Goal: Task Accomplishment & Management: Use online tool/utility

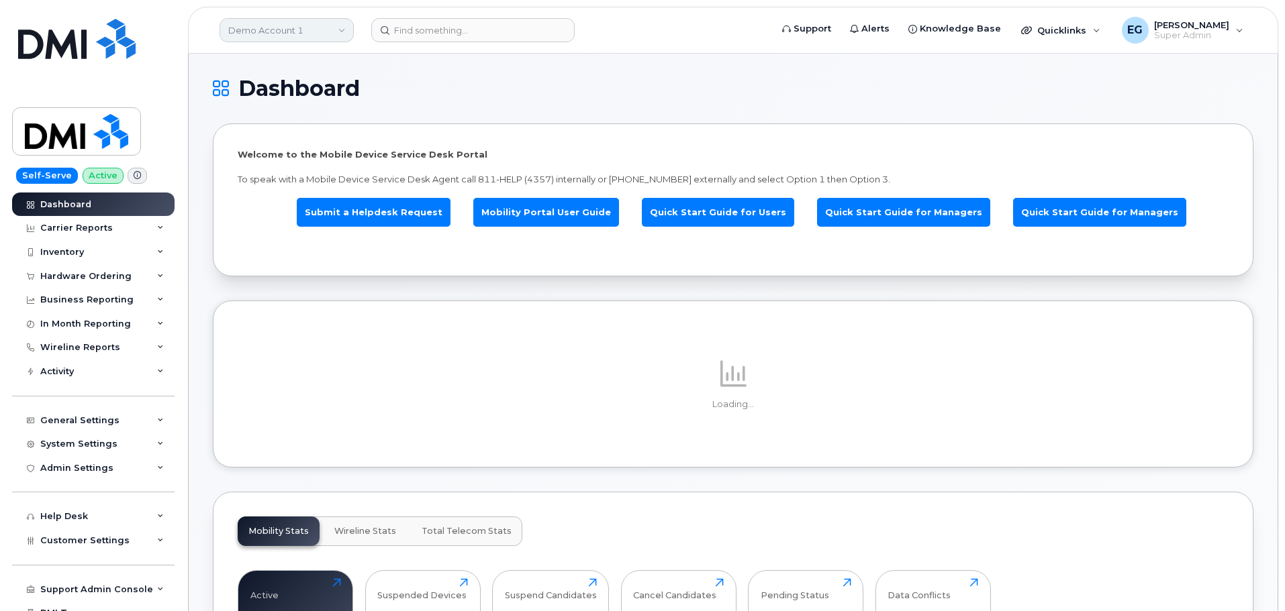
click at [303, 28] on link "Demo Account 1" at bounding box center [286, 30] width 134 height 24
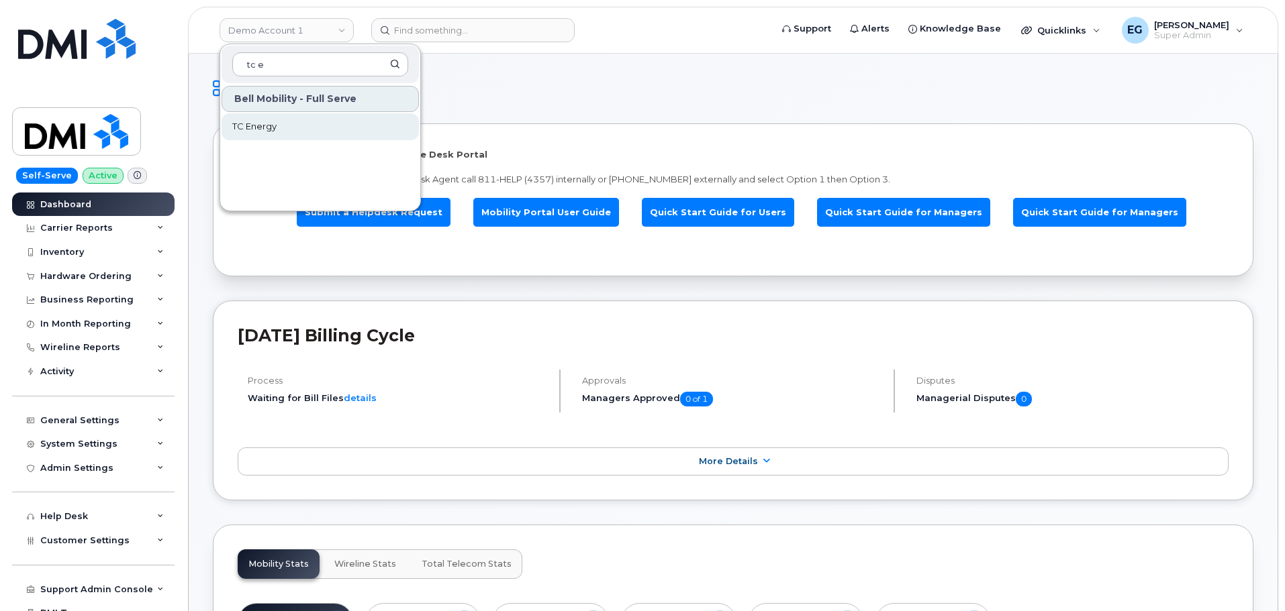
type input "tc e"
click at [259, 121] on span "TC Energy" at bounding box center [254, 126] width 44 height 13
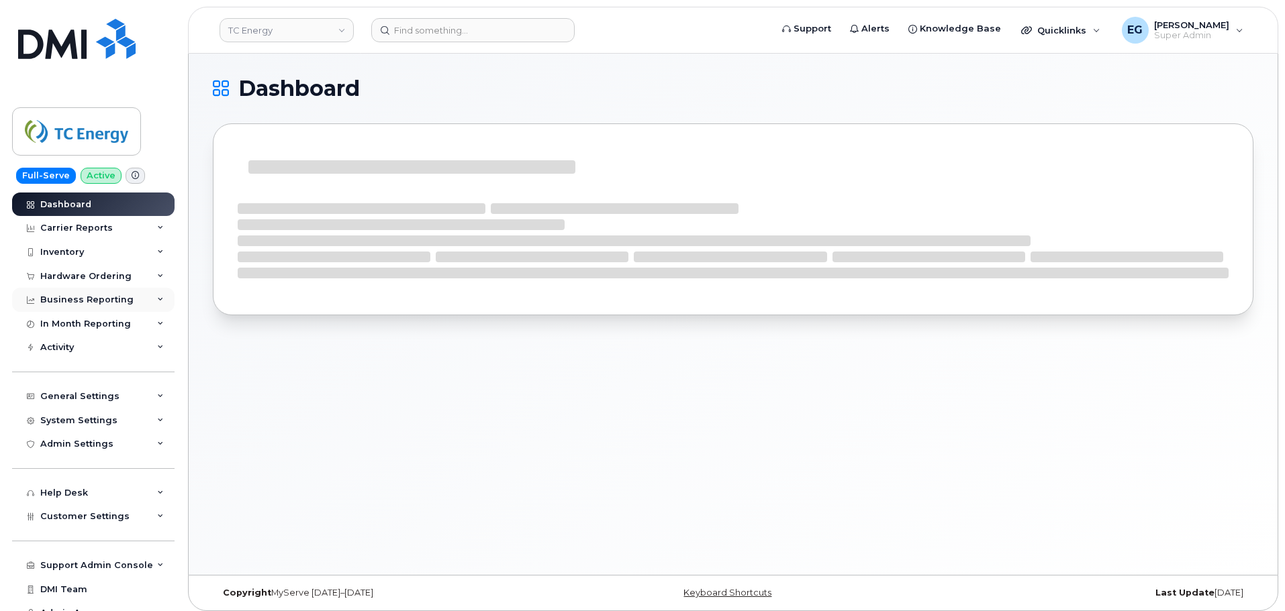
click at [113, 295] on div "Business Reporting" at bounding box center [86, 300] width 93 height 11
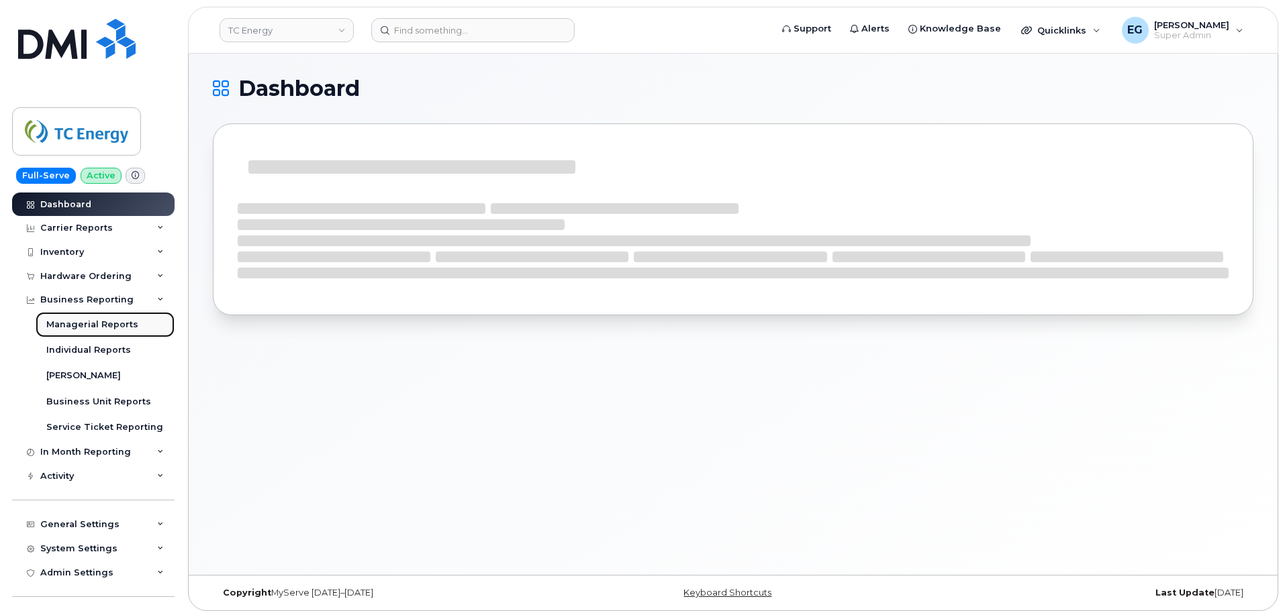
click at [113, 327] on div "Managerial Reports" at bounding box center [92, 325] width 92 height 12
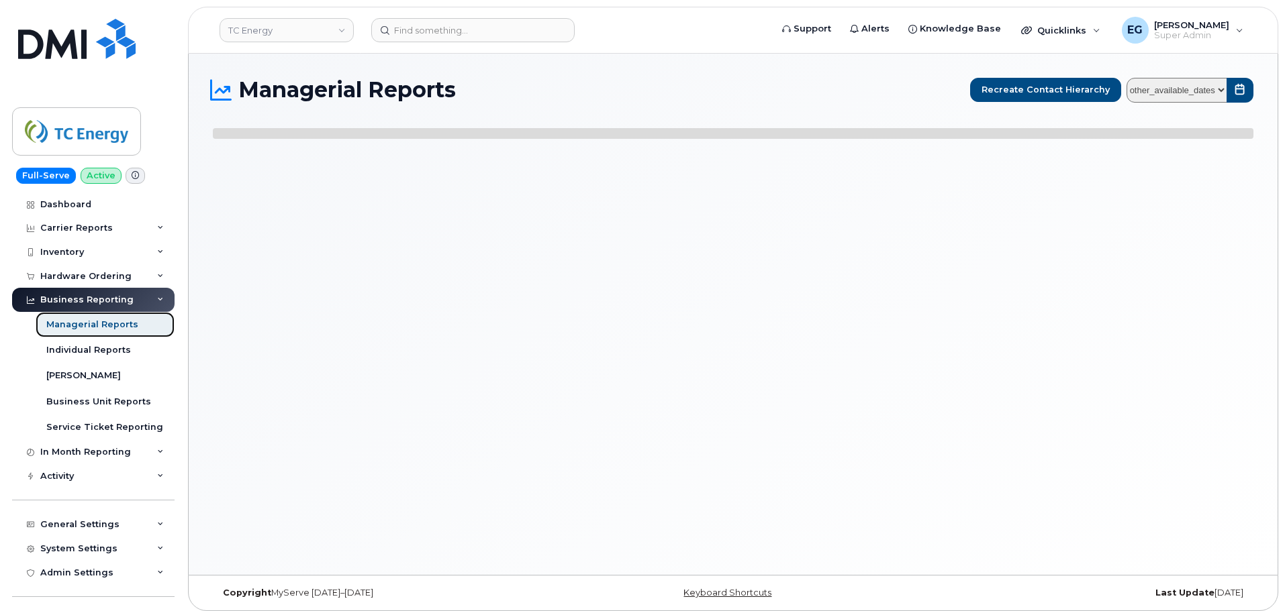
select select
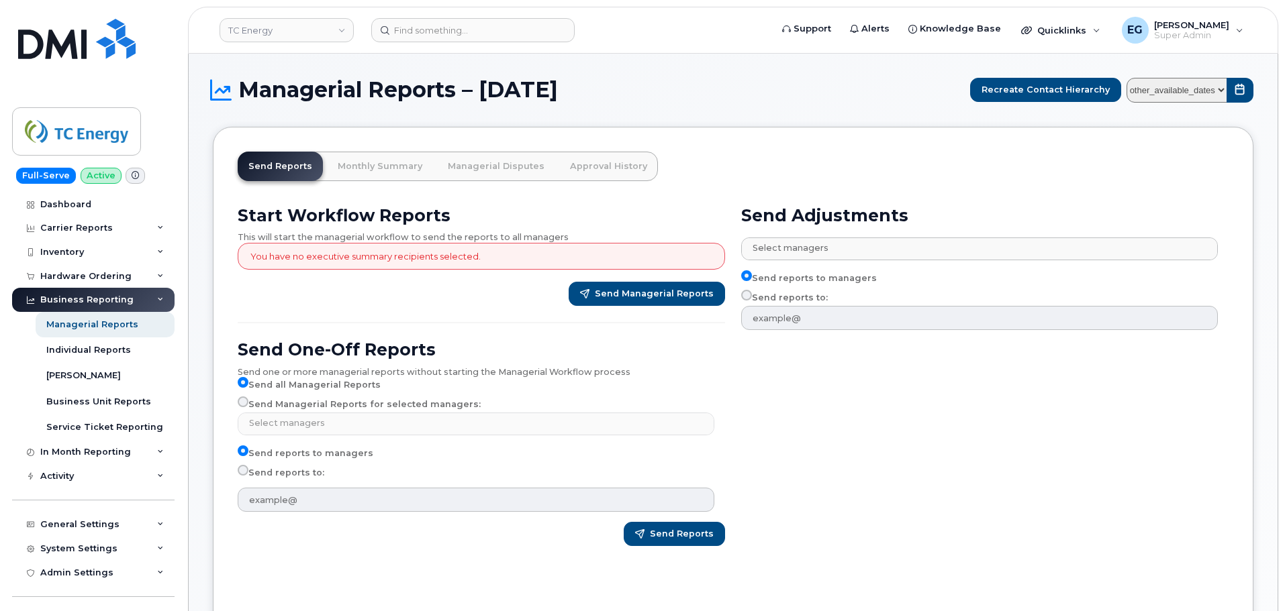
click at [1179, 91] on select "other_available_dates January October September August July June May April Marc…" at bounding box center [1176, 90] width 101 height 25
select select "/customer/a96a42c8-a90e-489f-b4a8-8a2d988e56d0/reports/b21df1d0-8f2d-11f0-9a8e-…"
click at [1129, 78] on select "other_available_dates January October September August July June May April Marc…" at bounding box center [1176, 90] width 101 height 25
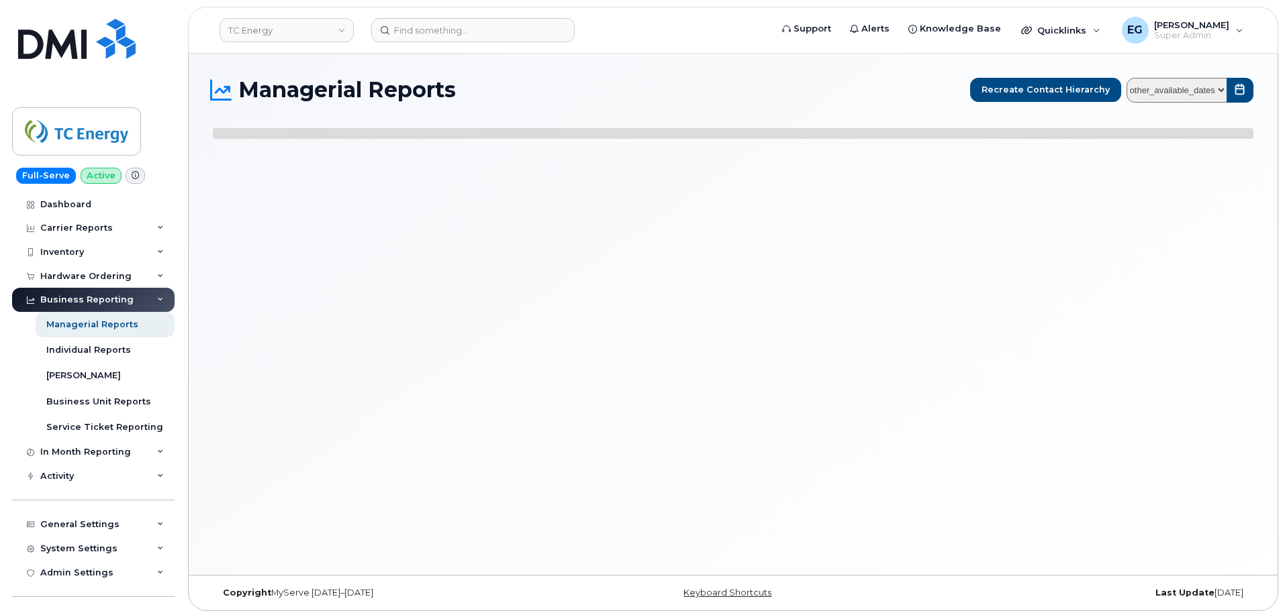
select select
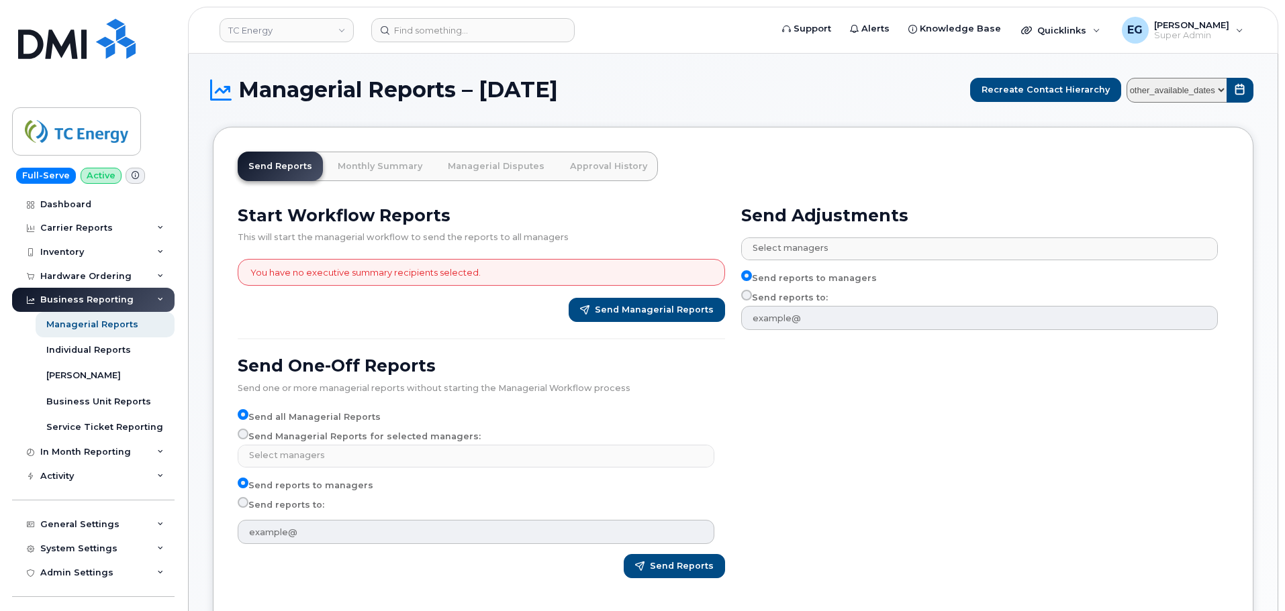
click at [1179, 85] on select "other_available_dates January October September August July June May April Marc…" at bounding box center [1176, 90] width 101 height 25
select select "/customer/a96a42c8-a90e-489f-b4a8-8a2d988e56d0/reports/873e5646-7888-11f0-9a88-…"
click at [1129, 78] on select "other_available_dates January October September August July June May April Marc…" at bounding box center [1176, 90] width 101 height 25
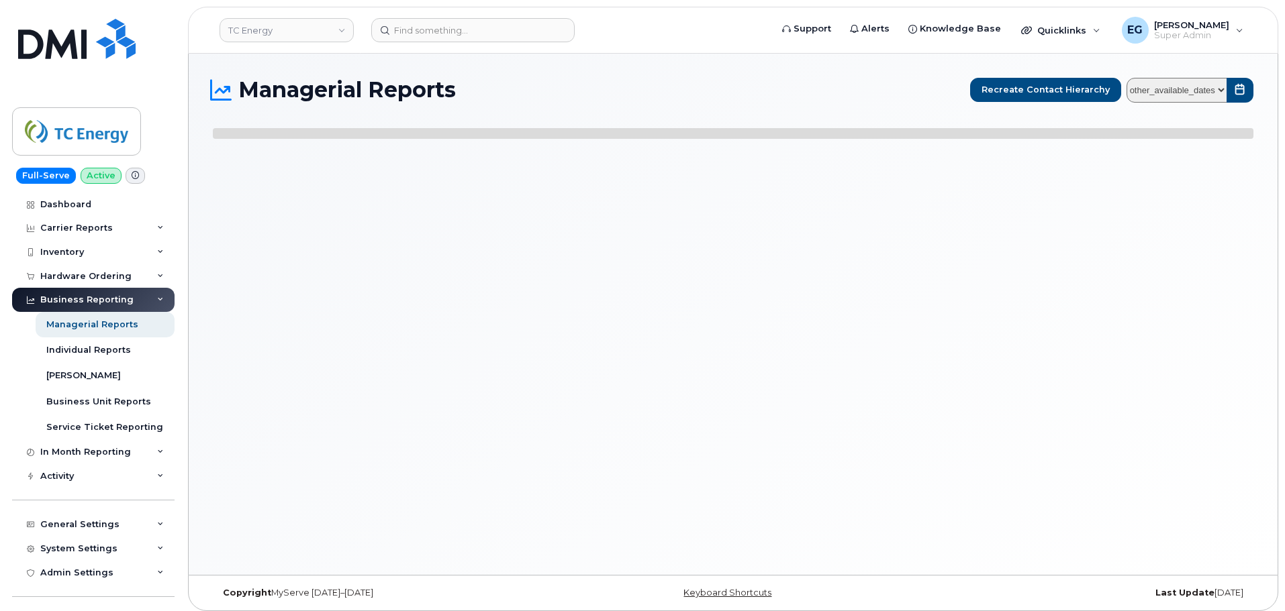
select select
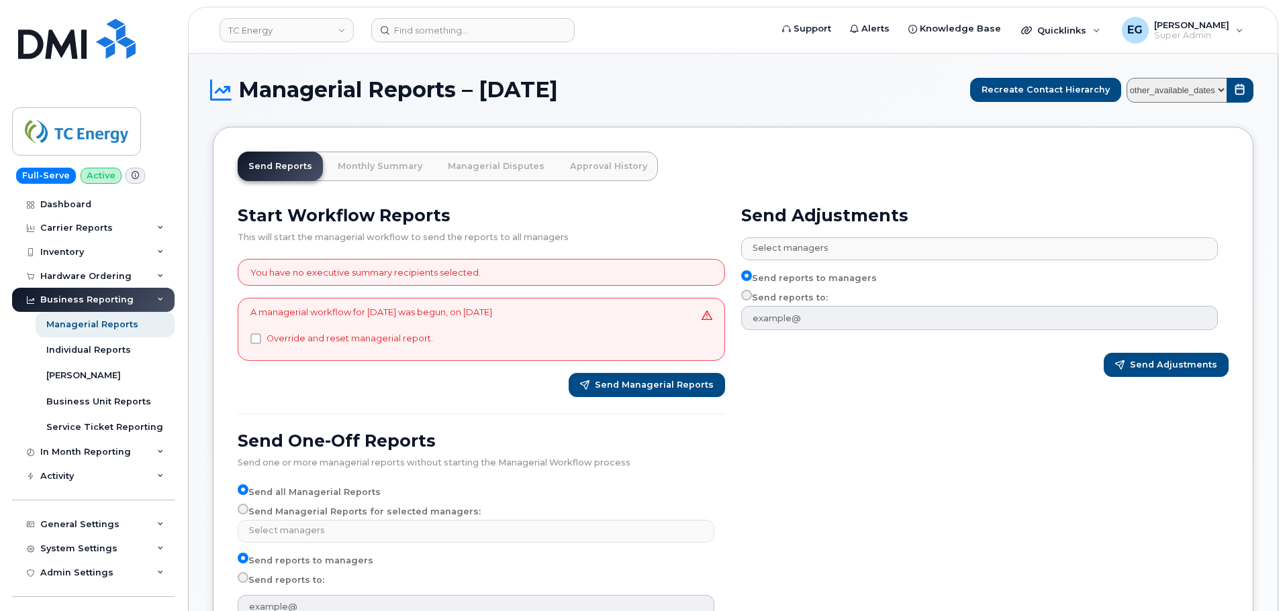
click at [1168, 89] on select "other_available_dates January October September August July June May April Marc…" at bounding box center [1176, 90] width 101 height 25
select select "/customer/a96a42c8-a90e-489f-b4a8-8a2d988e56d0/reports/b21df1d0-8f2d-11f0-9a8e-…"
click at [1129, 78] on select "other_available_dates January October September August July June May April Marc…" at bounding box center [1176, 90] width 101 height 25
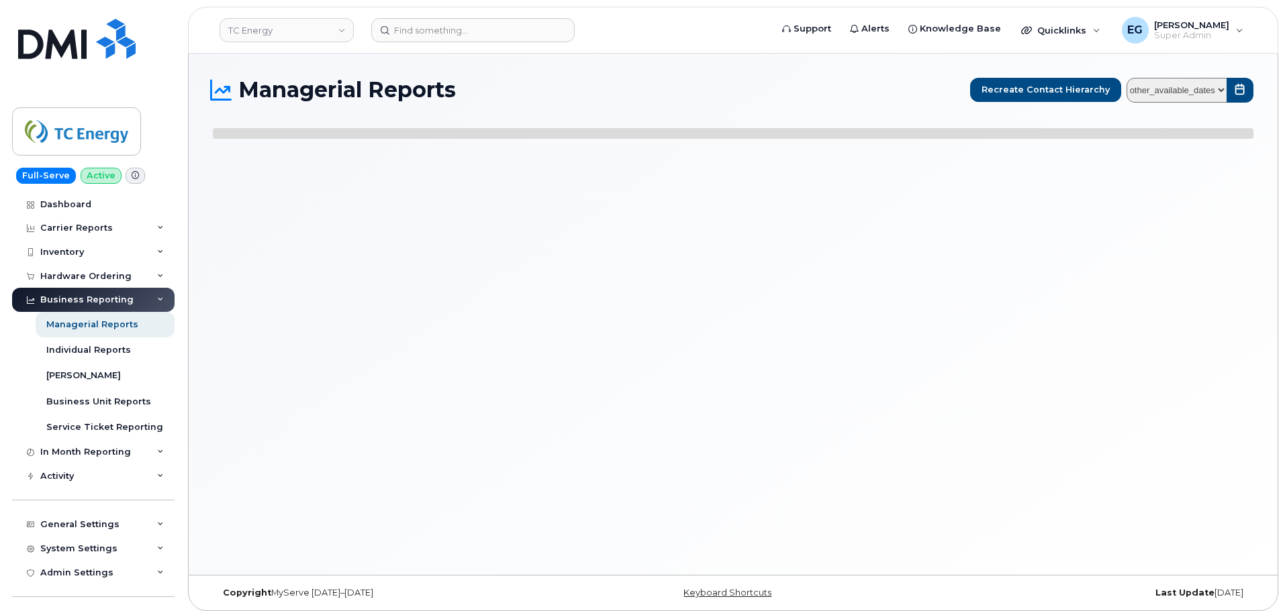
select select
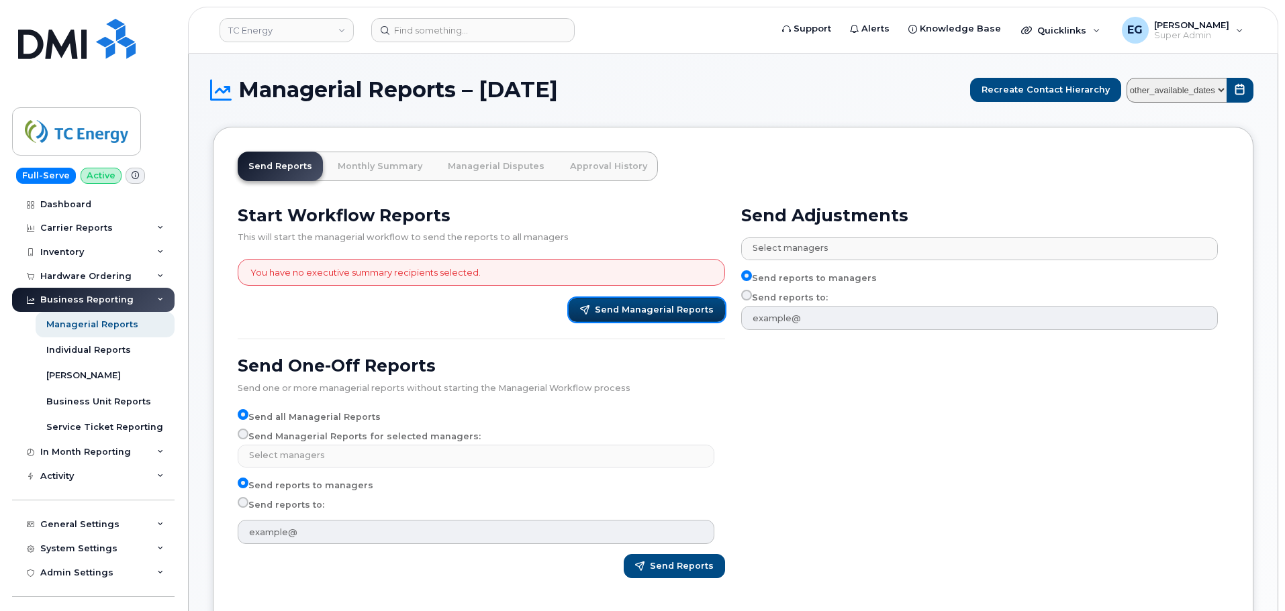
click at [613, 307] on span "Send Managerial Reports" at bounding box center [654, 310] width 119 height 12
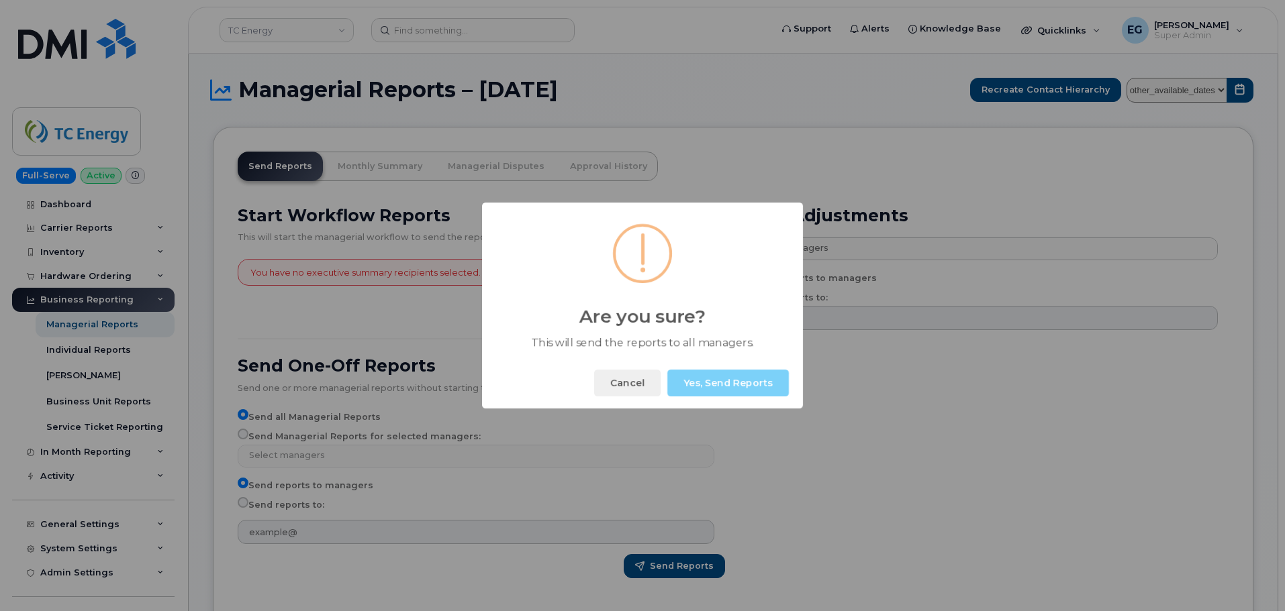
click at [715, 383] on button "Yes, Send Reports" at bounding box center [727, 383] width 121 height 27
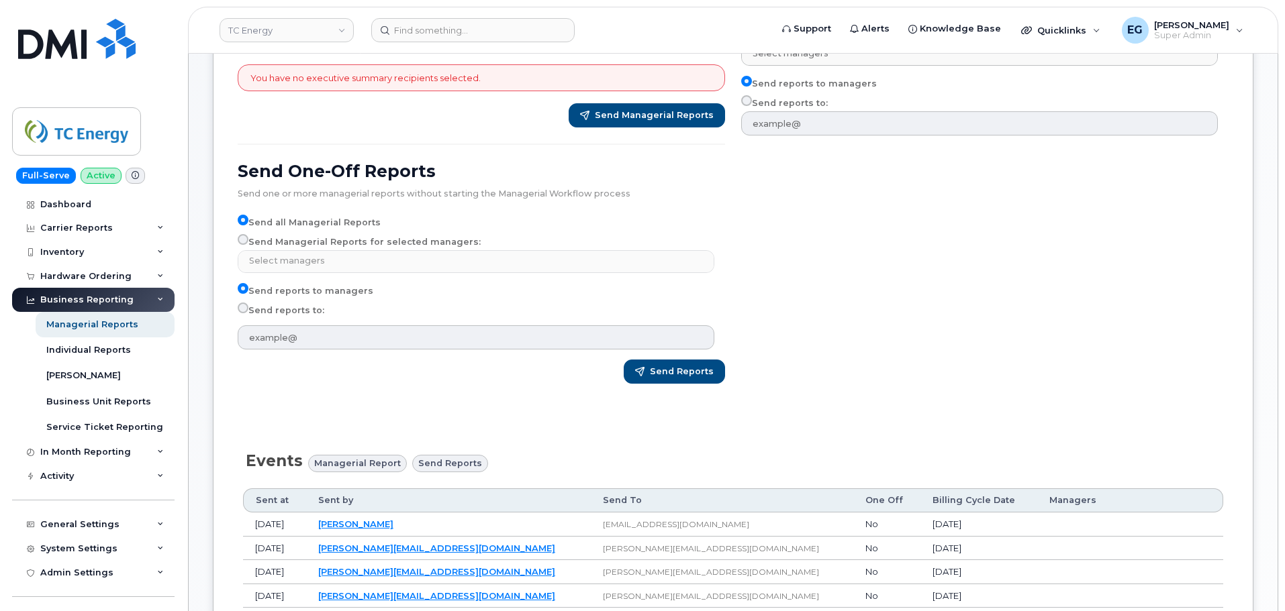
scroll to position [67, 0]
